Goal: Transaction & Acquisition: Book appointment/travel/reservation

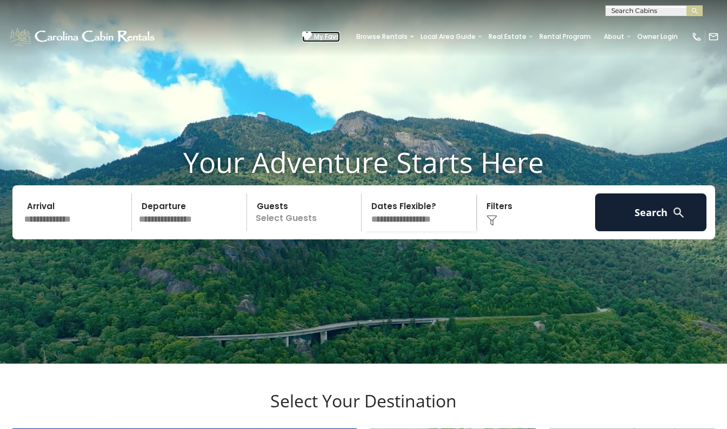
click at [302, 31] on icon at bounding box center [307, 36] width 10 height 10
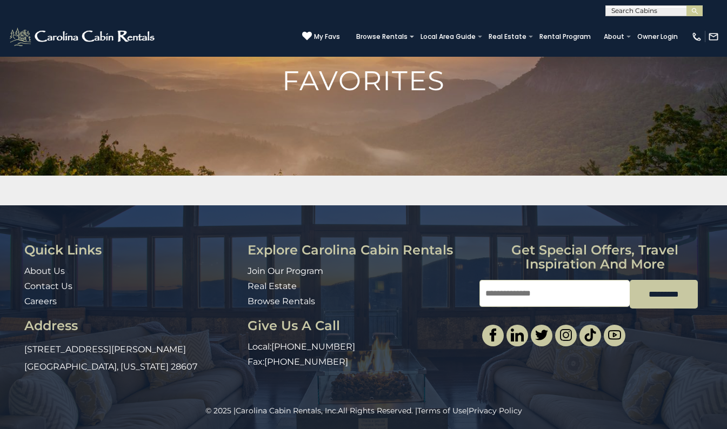
scroll to position [73, 0]
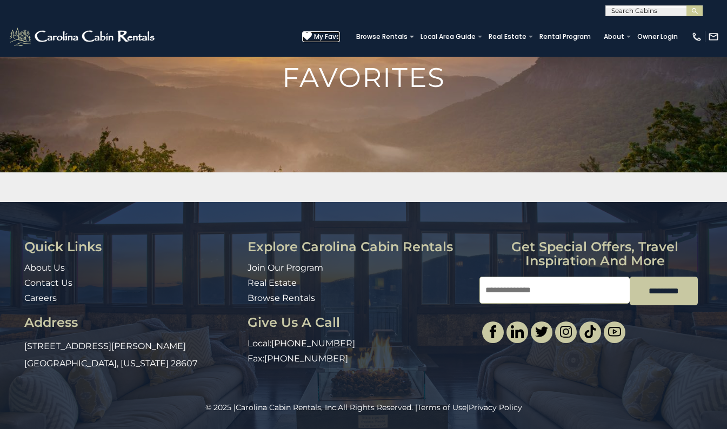
click at [302, 32] on icon at bounding box center [307, 36] width 10 height 10
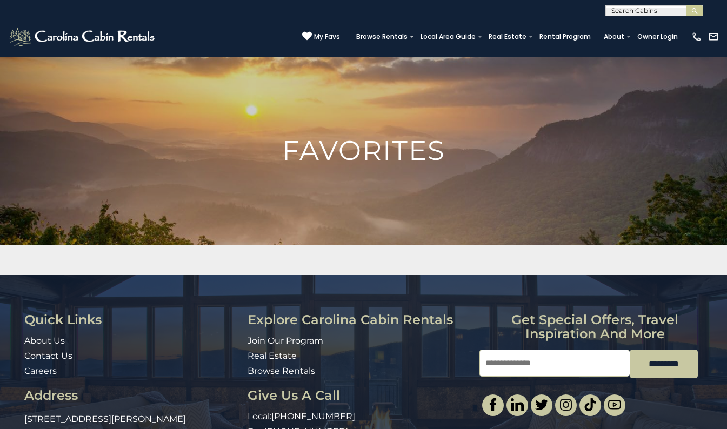
click at [370, 108] on img at bounding box center [363, 198] width 727 height 285
click at [302, 32] on icon at bounding box center [307, 36] width 10 height 10
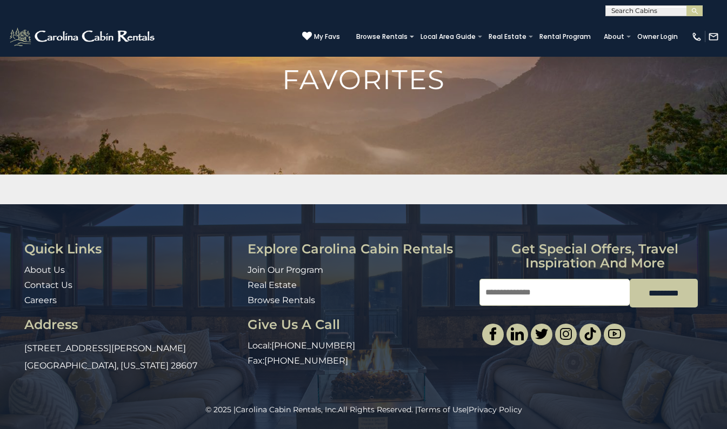
scroll to position [73, 0]
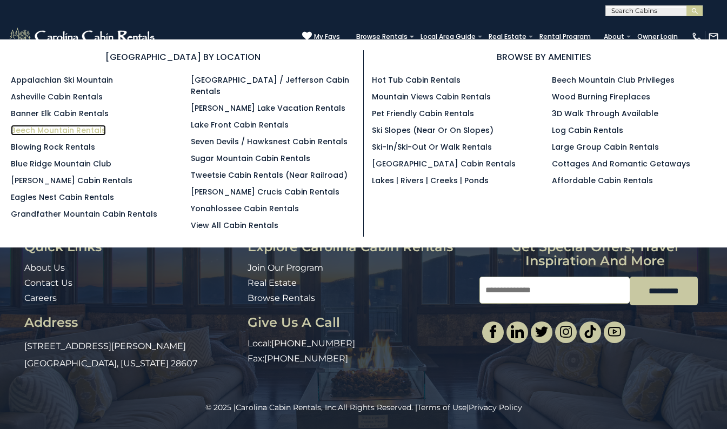
click at [52, 130] on link "Beech Mountain Rentals" at bounding box center [58, 130] width 95 height 11
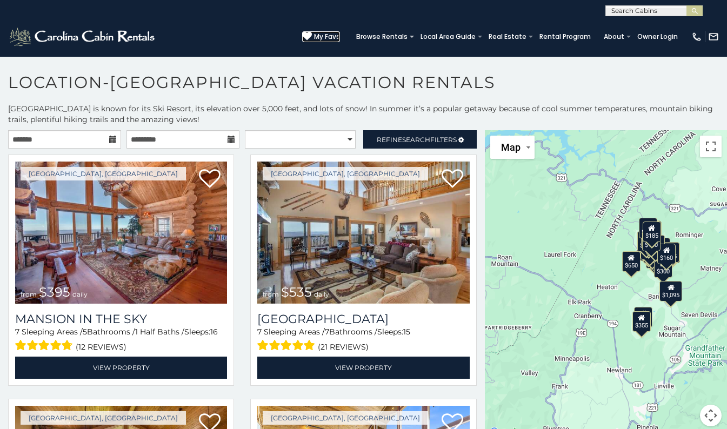
click at [314, 34] on span "My Favs" at bounding box center [327, 37] width 26 height 10
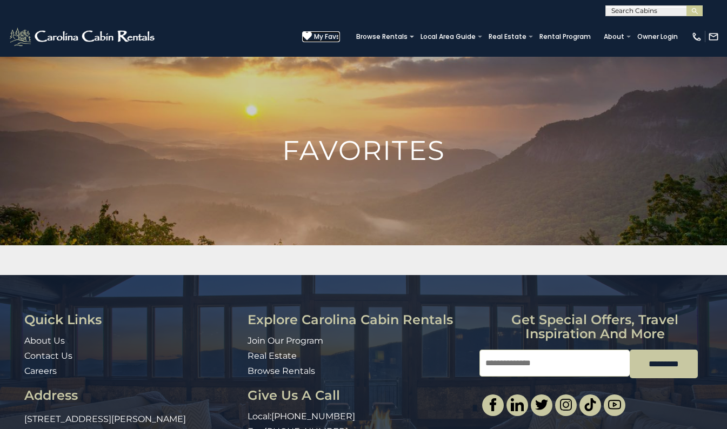
click at [314, 32] on span "My Favs" at bounding box center [327, 37] width 26 height 10
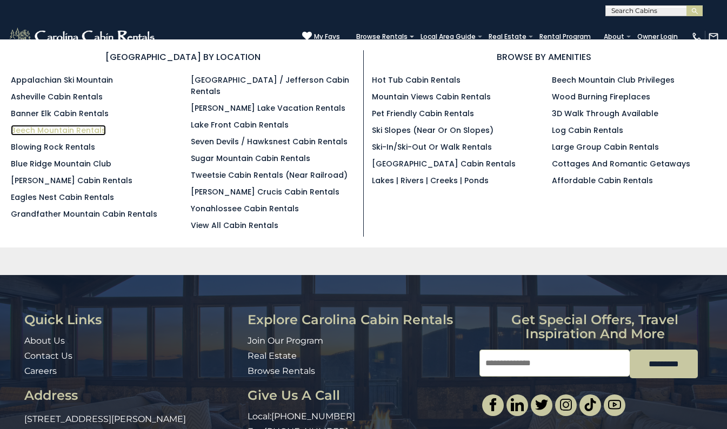
click at [66, 127] on link "Beech Mountain Rentals" at bounding box center [58, 130] width 95 height 11
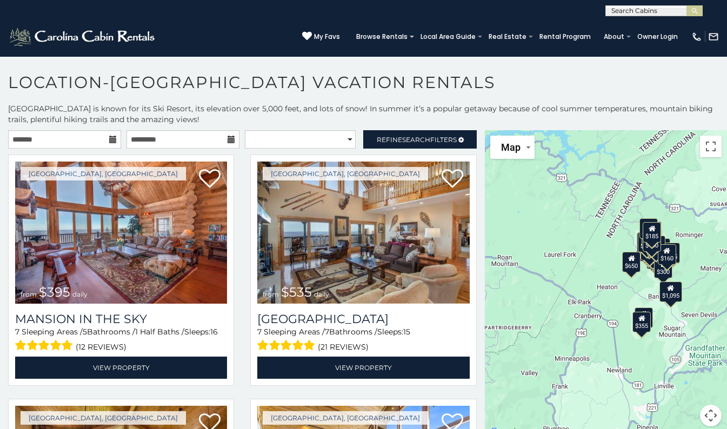
scroll to position [1, 0]
click at [634, 12] on input "text" at bounding box center [653, 12] width 95 height 11
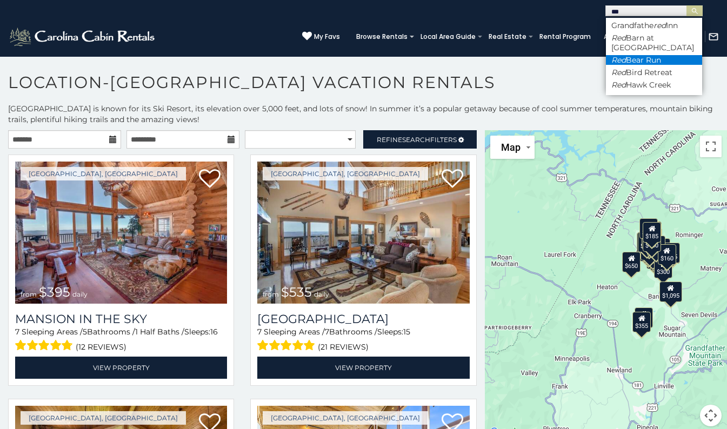
type input "***"
click at [654, 57] on li "Red Bear Run" at bounding box center [654, 60] width 96 height 10
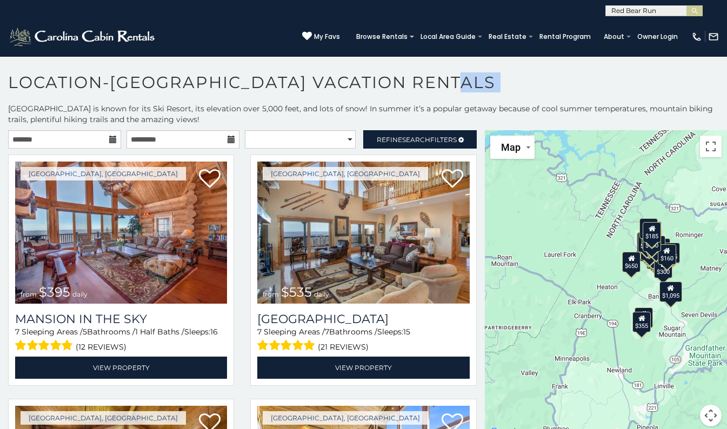
click at [654, 57] on section "**********" at bounding box center [363, 245] width 727 height 379
click at [696, 7] on img "submit" at bounding box center [695, 11] width 8 height 8
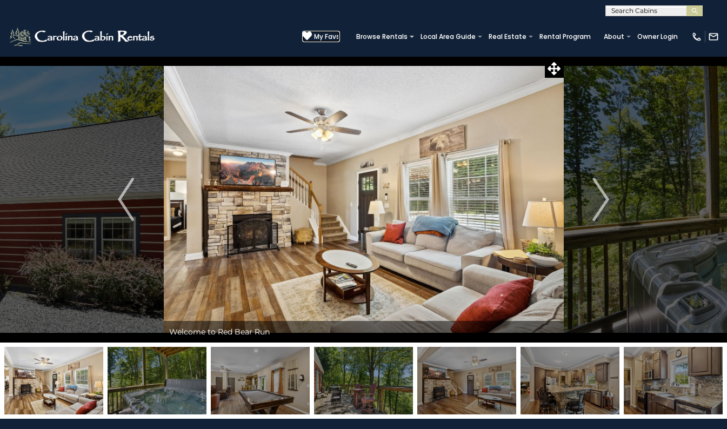
click at [302, 31] on icon at bounding box center [307, 36] width 10 height 10
